Goal: Information Seeking & Learning: Learn about a topic

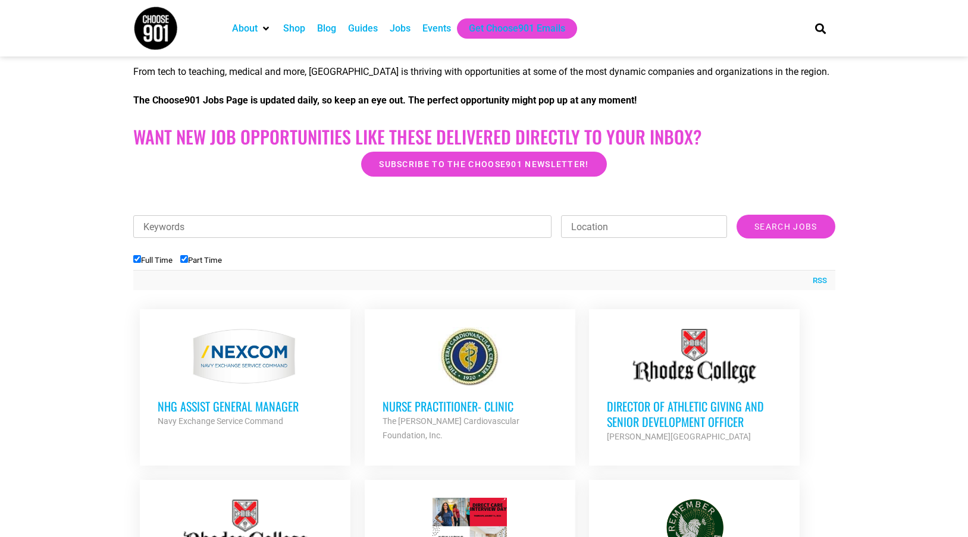
scroll to position [297, 0]
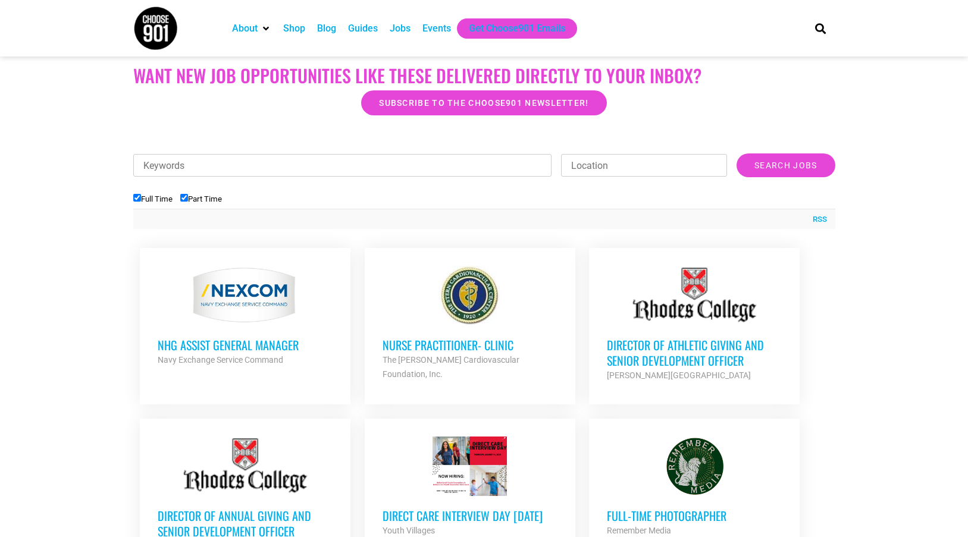
click at [292, 156] on input "Keywords" at bounding box center [342, 165] width 419 height 23
type input "communications"
click at [736, 153] on input "Search Jobs" at bounding box center [785, 165] width 98 height 24
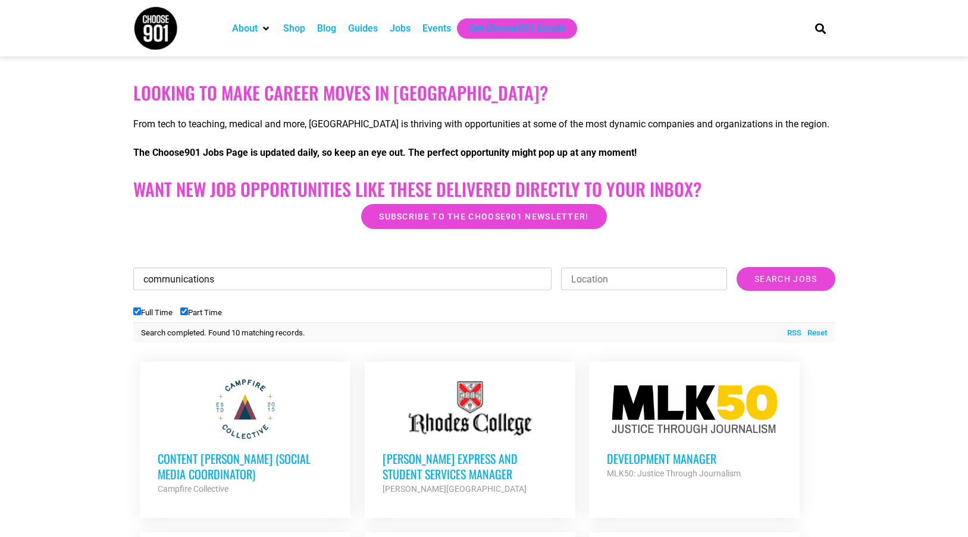
scroll to position [0, 0]
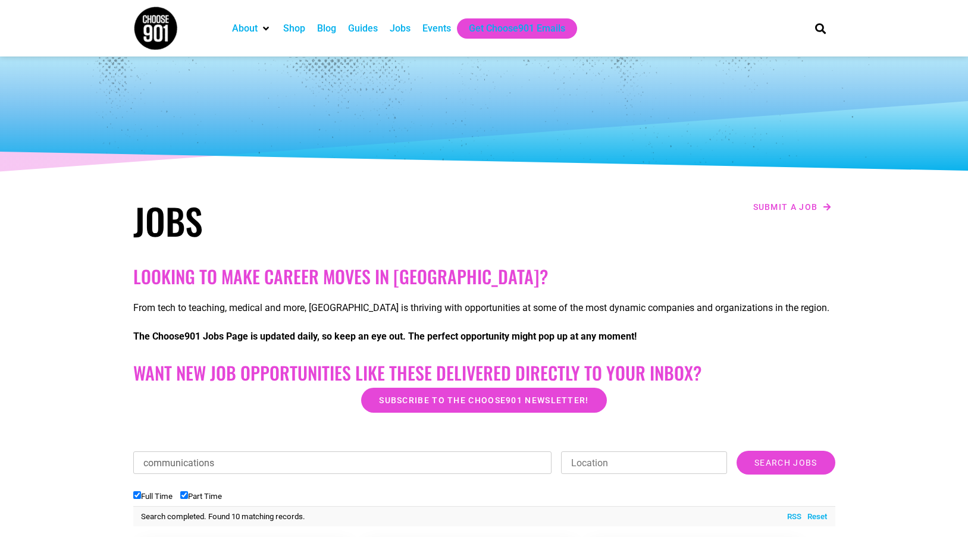
click at [148, 17] on img at bounding box center [155, 28] width 45 height 45
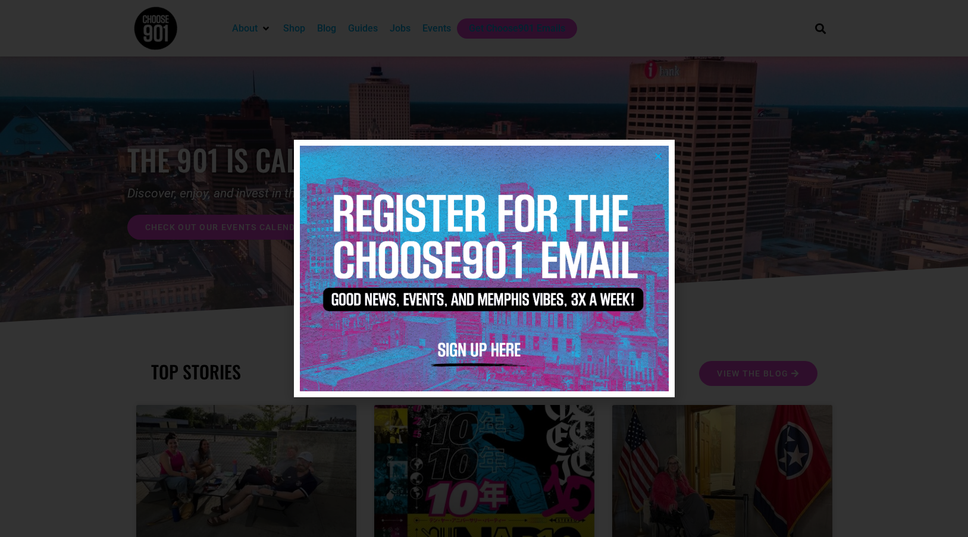
click at [658, 155] on icon "Close" at bounding box center [658, 156] width 9 height 9
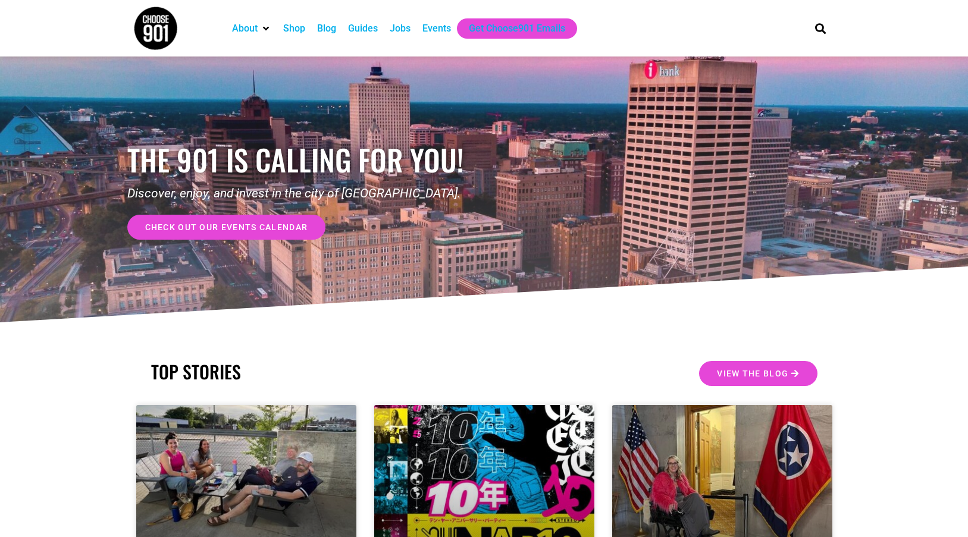
click at [325, 29] on div "Blog" at bounding box center [326, 28] width 19 height 14
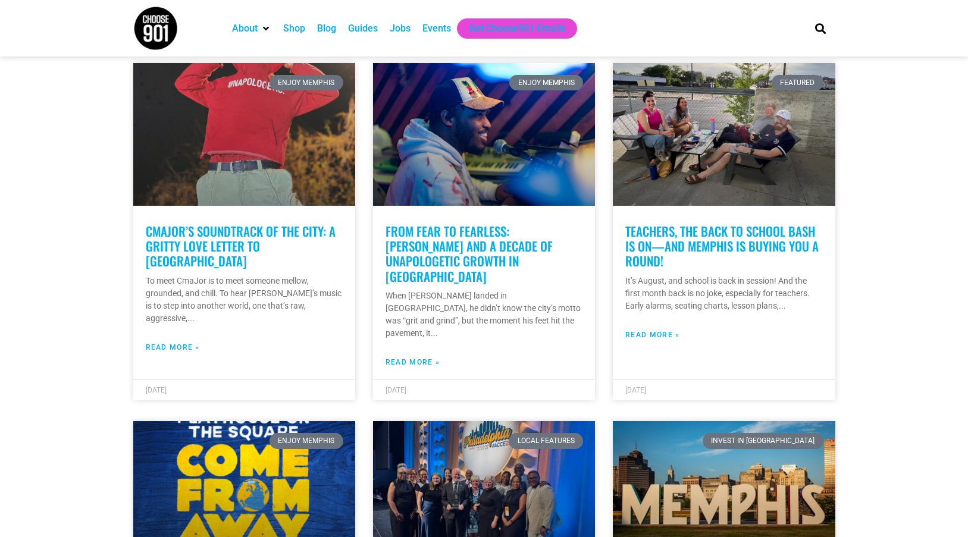
scroll to position [1249, 0]
